Goal: Find specific page/section: Find specific page/section

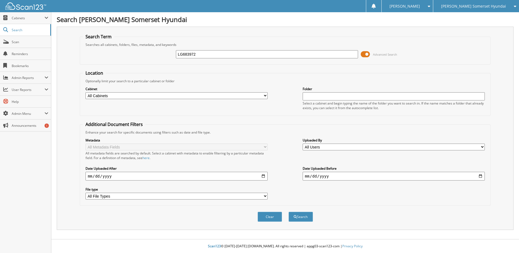
type input "LG683972"
click at [288, 212] on button "Search" at bounding box center [300, 217] width 24 height 10
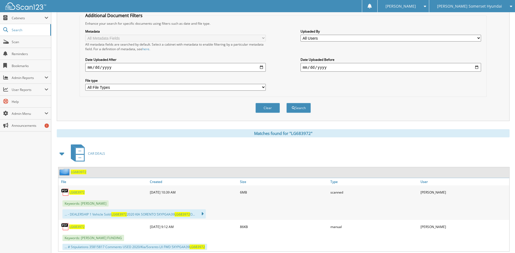
scroll to position [124, 0]
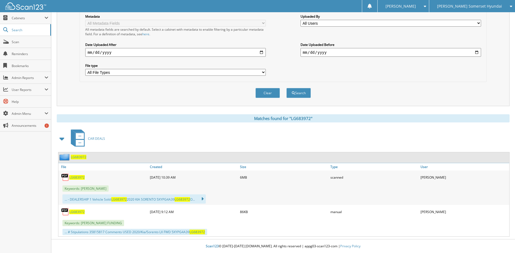
click at [77, 177] on span "LG683972" at bounding box center [76, 177] width 15 height 5
click at [29, 30] on span "Search" at bounding box center [30, 30] width 36 height 5
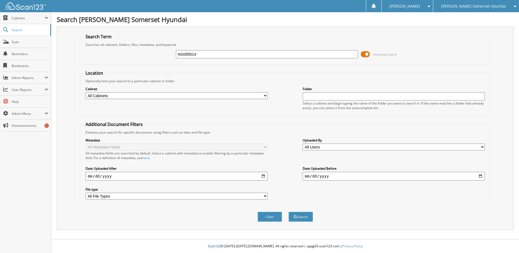
type input "NG085014"
click at [288, 212] on button "Search" at bounding box center [300, 217] width 24 height 10
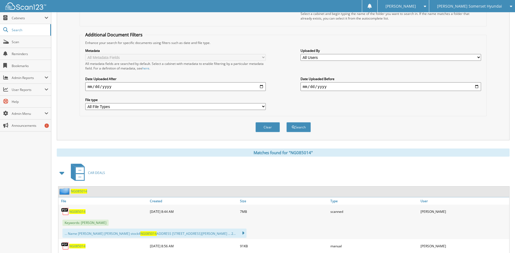
scroll to position [124, 0]
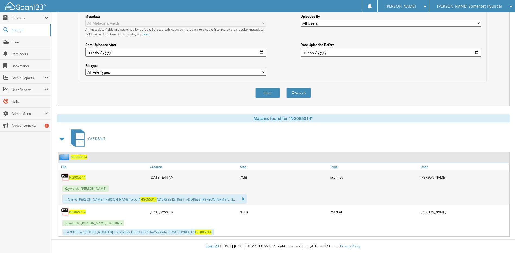
click at [80, 178] on span "NG085014" at bounding box center [77, 177] width 16 height 5
click at [15, 41] on span "Scan" at bounding box center [30, 42] width 37 height 5
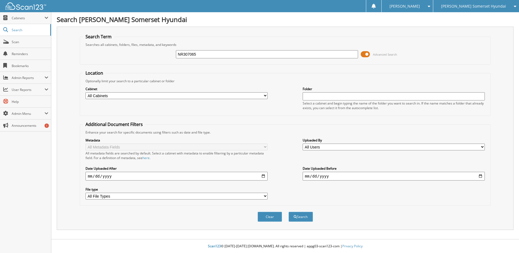
type input "NR307065"
click at [288, 212] on button "Search" at bounding box center [300, 217] width 24 height 10
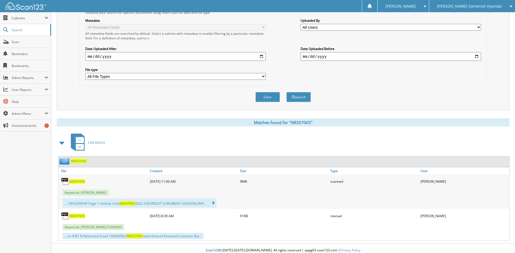
scroll to position [124, 0]
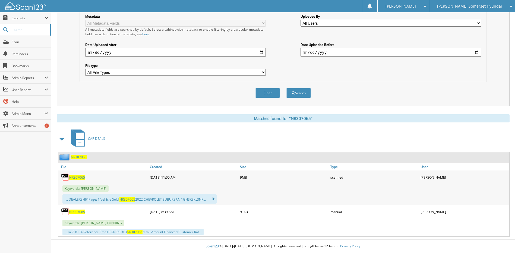
click at [77, 177] on span "NR307065" at bounding box center [77, 177] width 16 height 5
click at [23, 40] on span "Scan" at bounding box center [30, 42] width 37 height 5
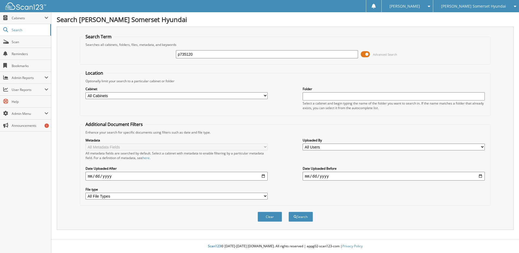
type input "p735120"
click at [288, 212] on button "Search" at bounding box center [300, 217] width 24 height 10
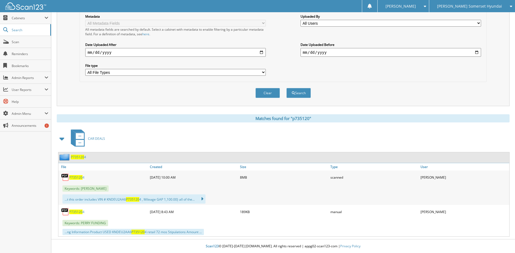
click at [78, 176] on span "P735120" at bounding box center [75, 177] width 13 height 5
click at [18, 42] on span "Scan" at bounding box center [30, 42] width 37 height 5
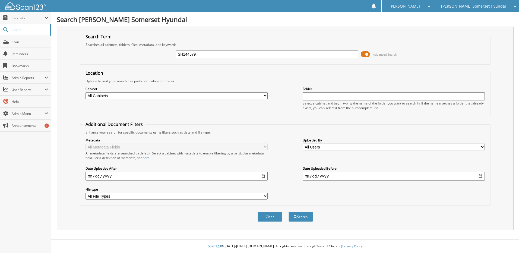
type input "SH144579"
click at [288, 212] on button "Search" at bounding box center [300, 217] width 24 height 10
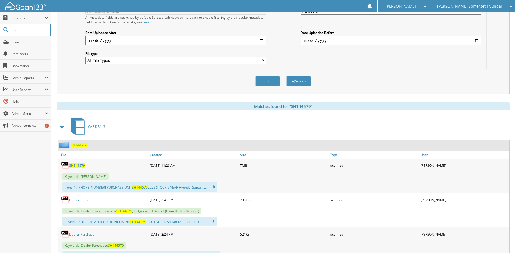
click at [76, 166] on span "SH144579" at bounding box center [77, 165] width 16 height 5
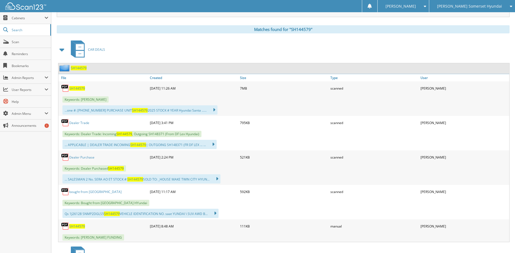
scroll to position [244, 0]
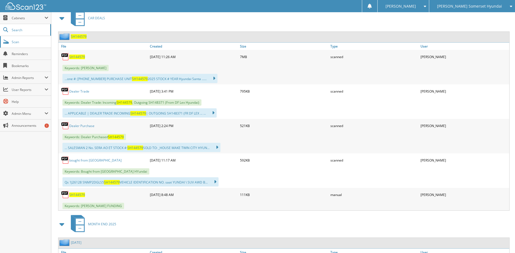
click at [29, 44] on span "Scan" at bounding box center [30, 42] width 37 height 5
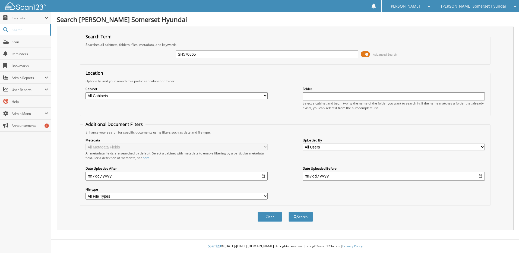
type input "SH570865"
click at [288, 212] on button "Search" at bounding box center [300, 217] width 24 height 10
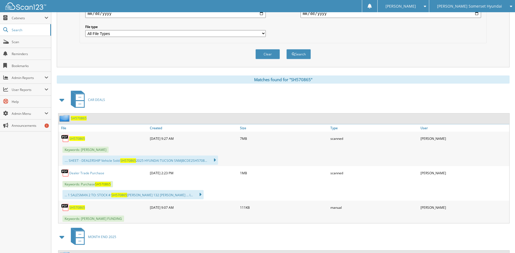
scroll to position [163, 0]
click at [74, 138] on span "SH570865" at bounding box center [77, 138] width 16 height 5
click at [29, 41] on span "Scan" at bounding box center [30, 42] width 37 height 5
